Goal: Register for event/course

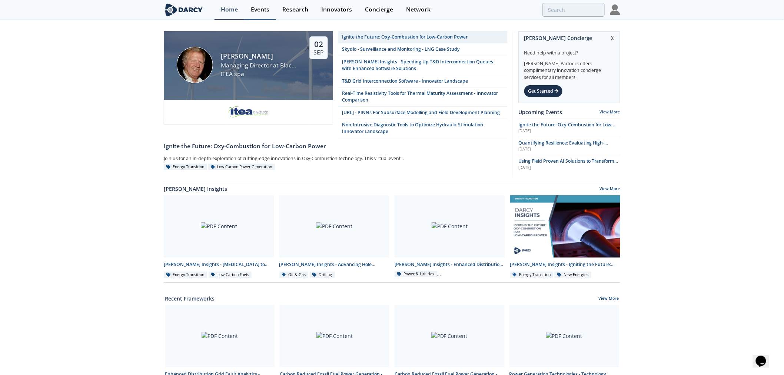
click at [261, 9] on div "Events" at bounding box center [260, 10] width 19 height 6
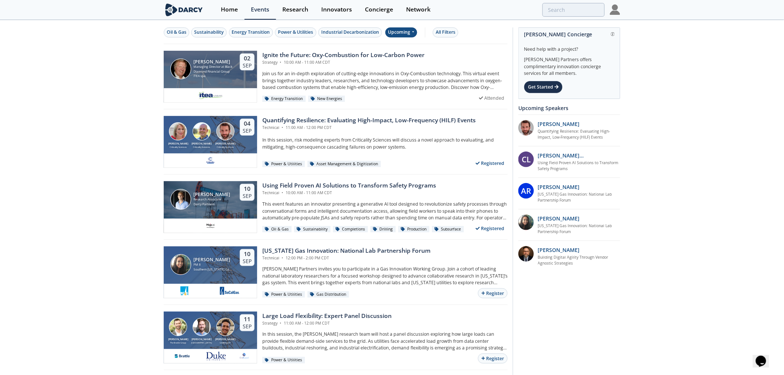
click at [403, 32] on div "Upcoming" at bounding box center [401, 32] width 32 height 10
click at [482, 38] on div "Oil & Gas Sustainability Energy Transition Power & Utilities Industrial Decarbo…" at bounding box center [336, 32] width 344 height 23
click at [452, 35] on div "All Filters" at bounding box center [446, 32] width 20 height 7
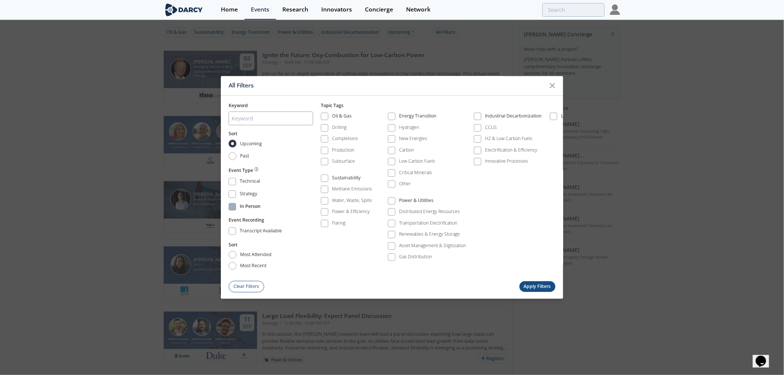
click at [246, 205] on div "In Person" at bounding box center [250, 207] width 21 height 9
click at [540, 282] on button "Apply Filters" at bounding box center [537, 286] width 36 height 11
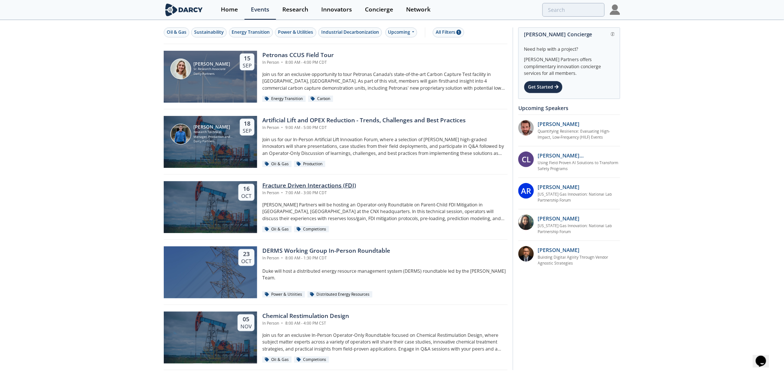
click at [362, 205] on p "Darcy Partners will be hosting an Operator-only Roundtable on Parent-Child FDI …" at bounding box center [384, 212] width 245 height 20
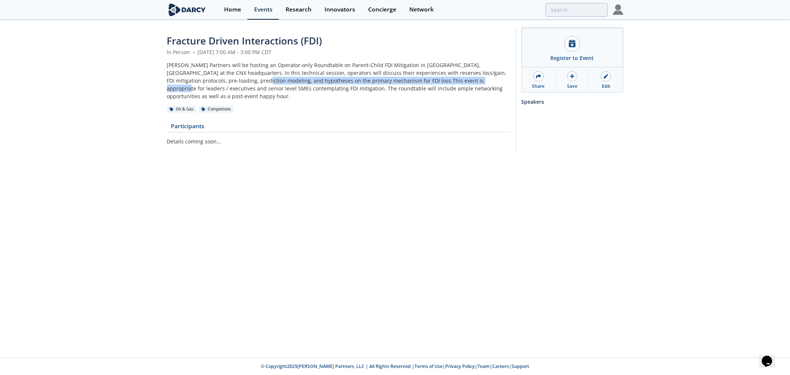
drag, startPoint x: 388, startPoint y: 78, endPoint x: 427, endPoint y: 78, distance: 38.9
click at [427, 78] on div "Darcy Partners will be hosting an Operator-only Roundtable on Parent-Child FDI …" at bounding box center [339, 80] width 344 height 39
